Goal: Task Accomplishment & Management: Complete application form

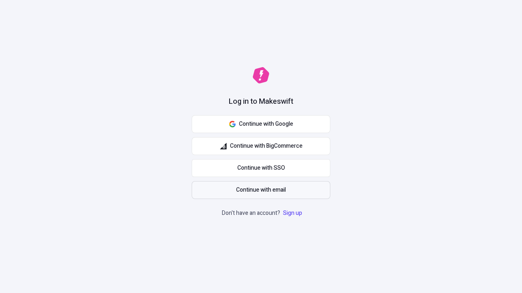
click at [261, 190] on span "Continue with email" at bounding box center [261, 190] width 50 height 9
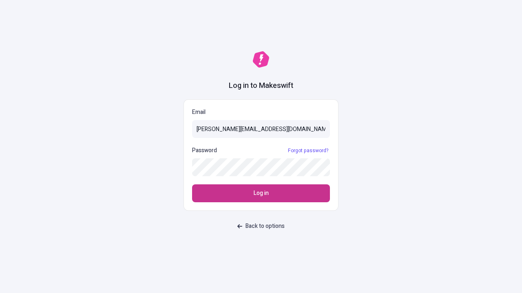
click at [261, 194] on span "Log in" at bounding box center [260, 193] width 15 height 9
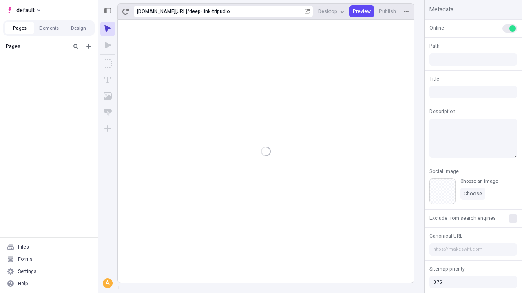
type input "/deep-link-tripudio"
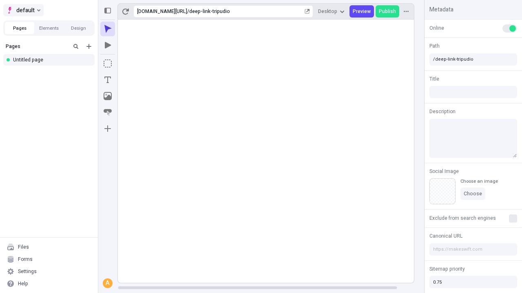
click at [23, 10] on span "default" at bounding box center [25, 10] width 18 height 10
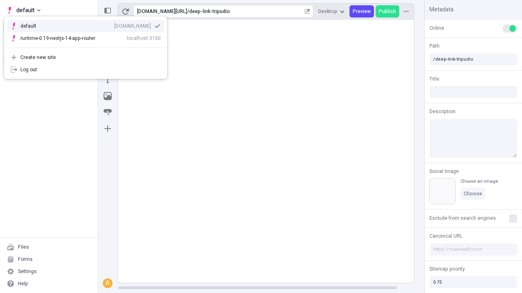
click at [86, 57] on div "Create new site" at bounding box center [90, 57] width 140 height 7
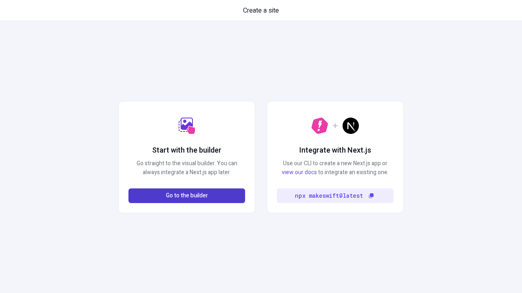
click at [187, 196] on span "Go to the builder" at bounding box center [187, 196] width 42 height 9
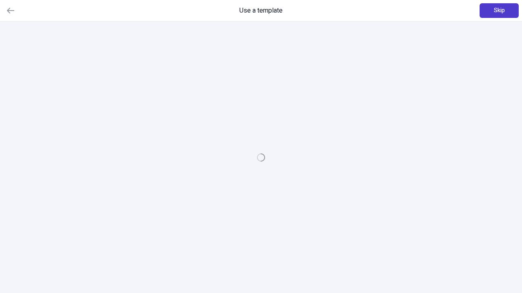
click at [499, 11] on span "Skip" at bounding box center [499, 10] width 11 height 9
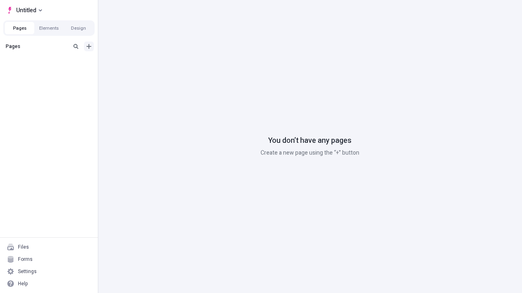
click at [89, 46] on icon "Add new" at bounding box center [88, 46] width 5 height 5
click at [51, 73] on div "Blank page" at bounding box center [51, 73] width 78 height 12
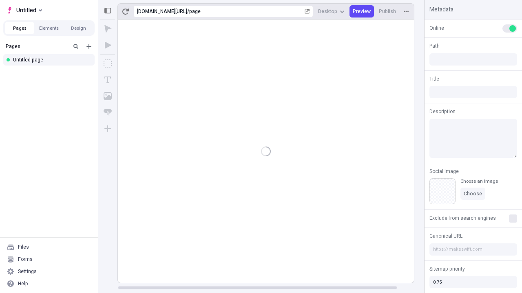
type input "/page"
click at [388, 11] on span "Publish" at bounding box center [387, 11] width 17 height 7
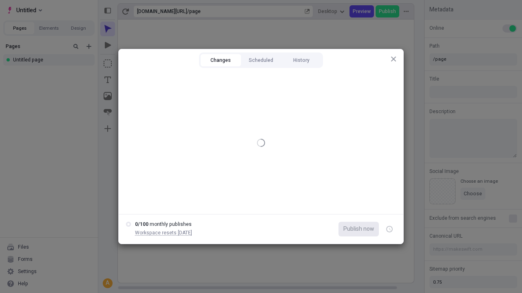
click at [220, 60] on button "Changes" at bounding box center [221, 60] width 40 height 12
click at [130, 84] on div at bounding box center [130, 83] width 7 height 7
checkbox input "true"
click at [389, 229] on icon "button" at bounding box center [390, 229] width 2 height 3
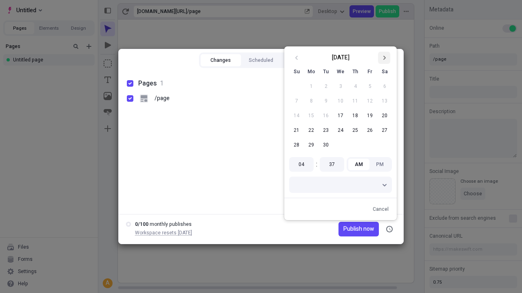
click at [384, 58] on icon "Go to next month" at bounding box center [383, 57] width 5 height 5
click at [340, 86] on button "1" at bounding box center [340, 86] width 15 height 15
click at [346, 229] on span "Publish on 10/1/2025" at bounding box center [350, 229] width 45 height 9
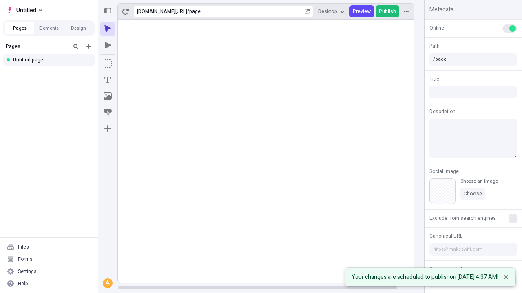
click at [388, 11] on span "Publish" at bounding box center [387, 11] width 17 height 7
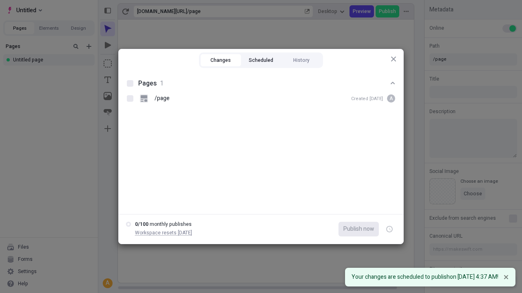
click at [261, 60] on button "Scheduled" at bounding box center [261, 60] width 40 height 12
